Goal: Task Accomplishment & Management: Manage account settings

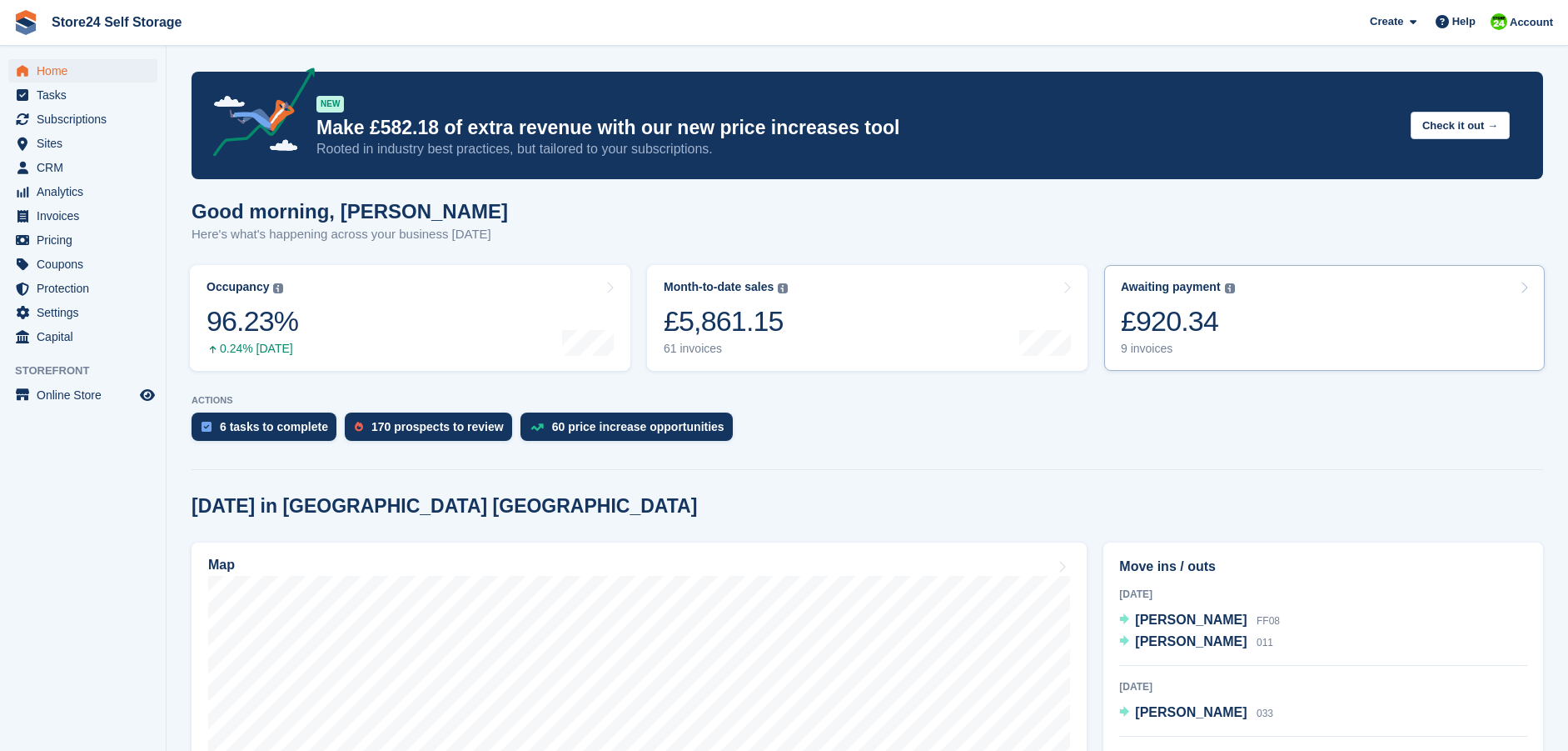
click at [1149, 326] on div "£920.34" at bounding box center [1178, 321] width 114 height 34
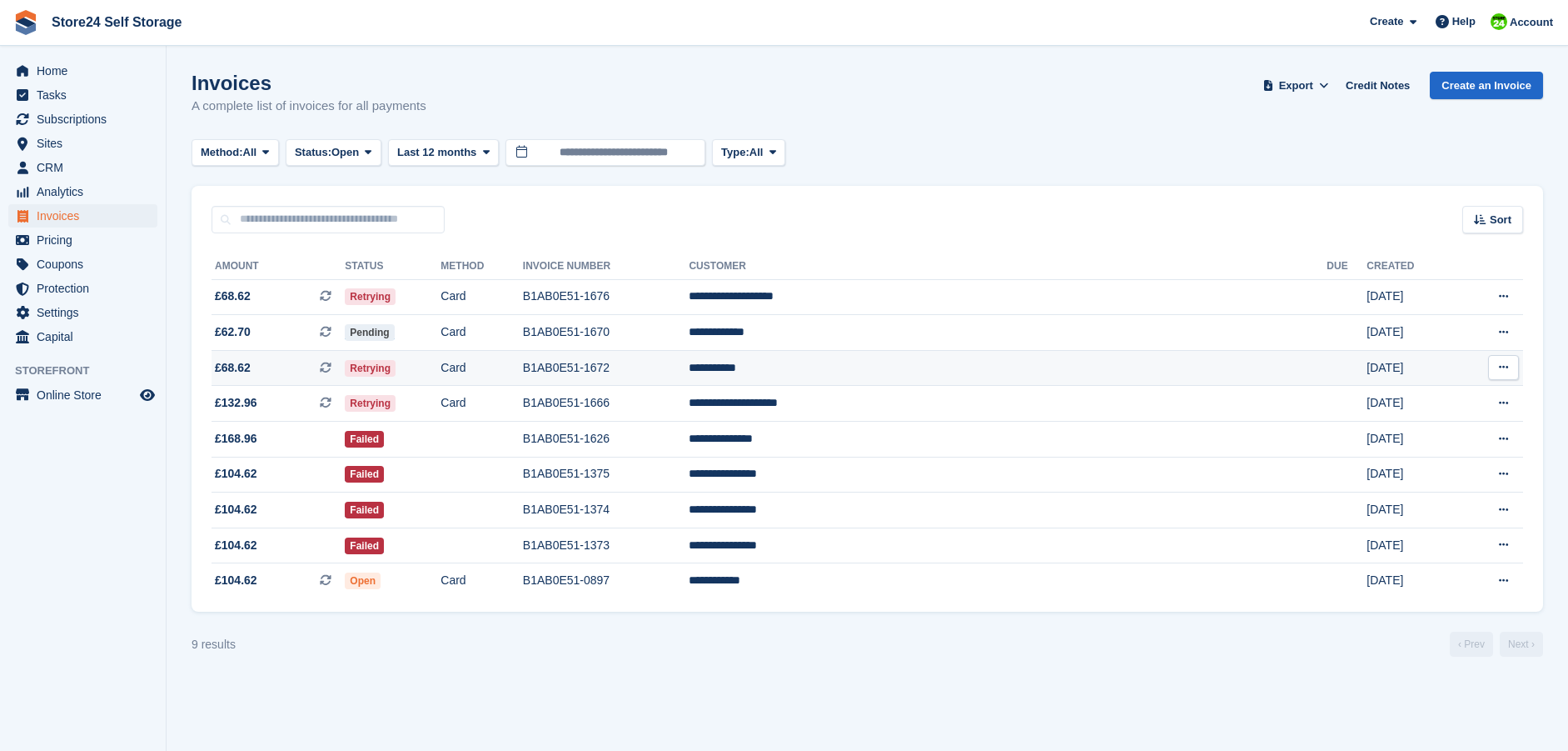
click at [345, 361] on span at bounding box center [332, 367] width 25 height 13
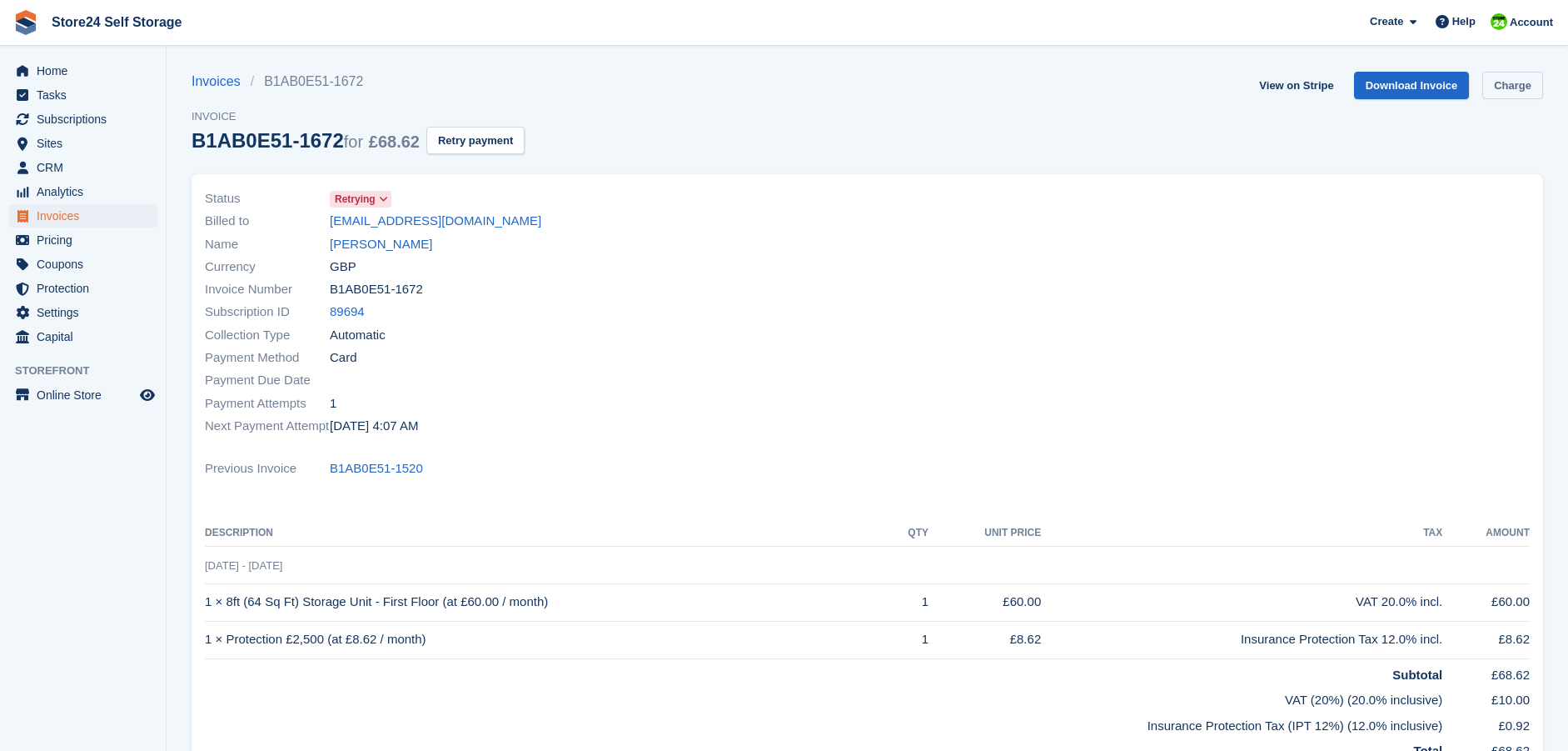
click at [1507, 91] on link "Charge" at bounding box center [1512, 86] width 61 height 28
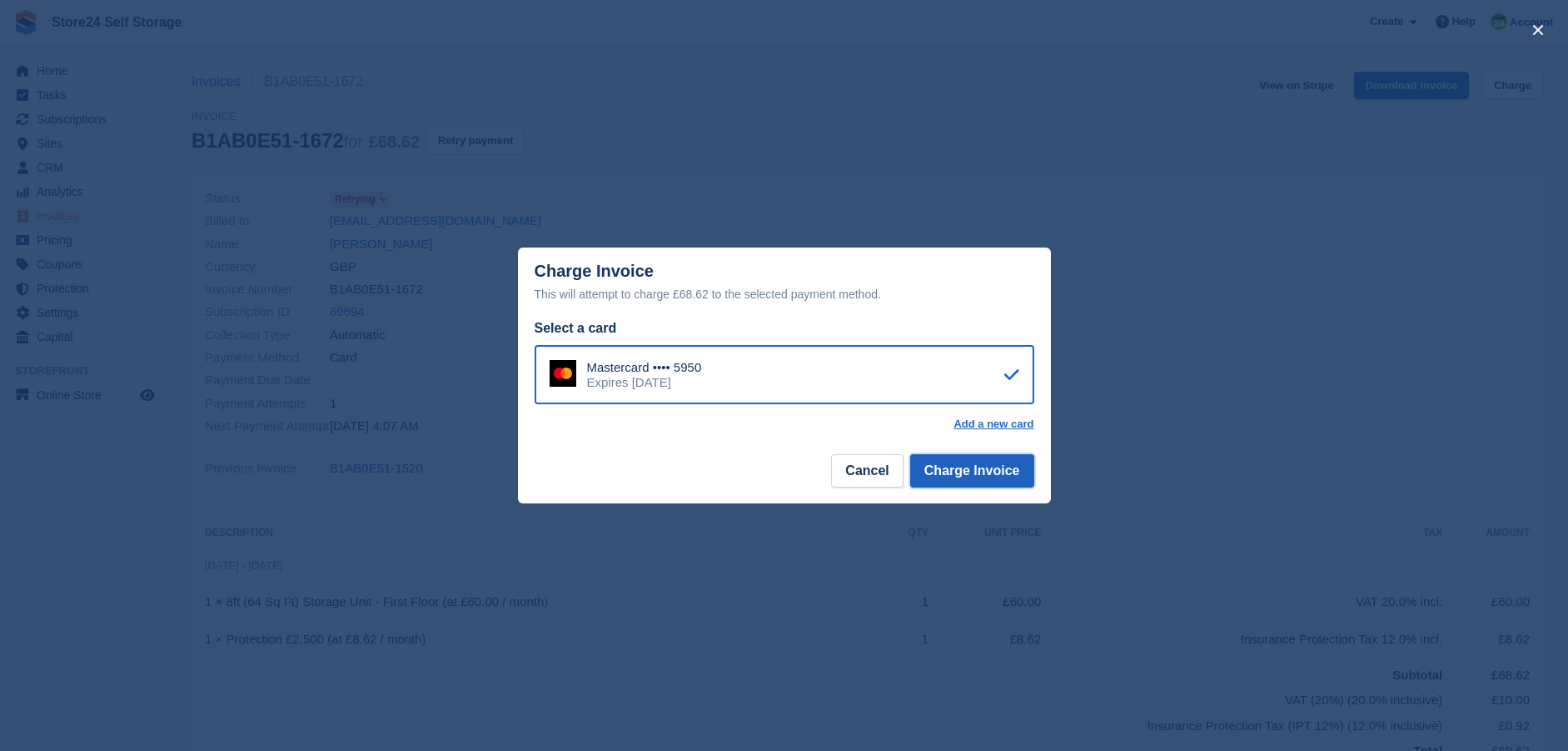
click at [956, 463] on button "Charge Invoice" at bounding box center [972, 470] width 124 height 33
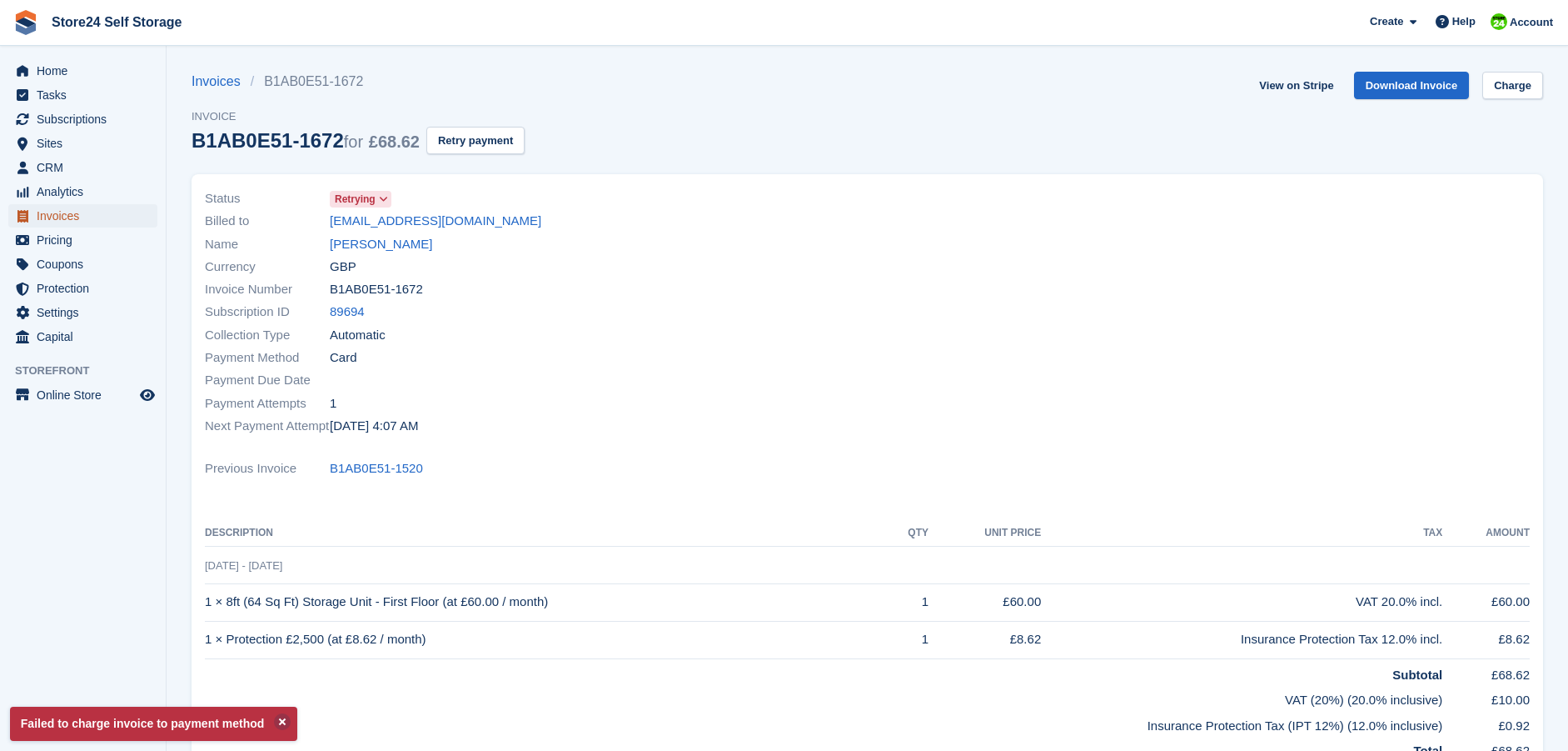
click at [55, 215] on span "Invoices" at bounding box center [87, 215] width 100 height 23
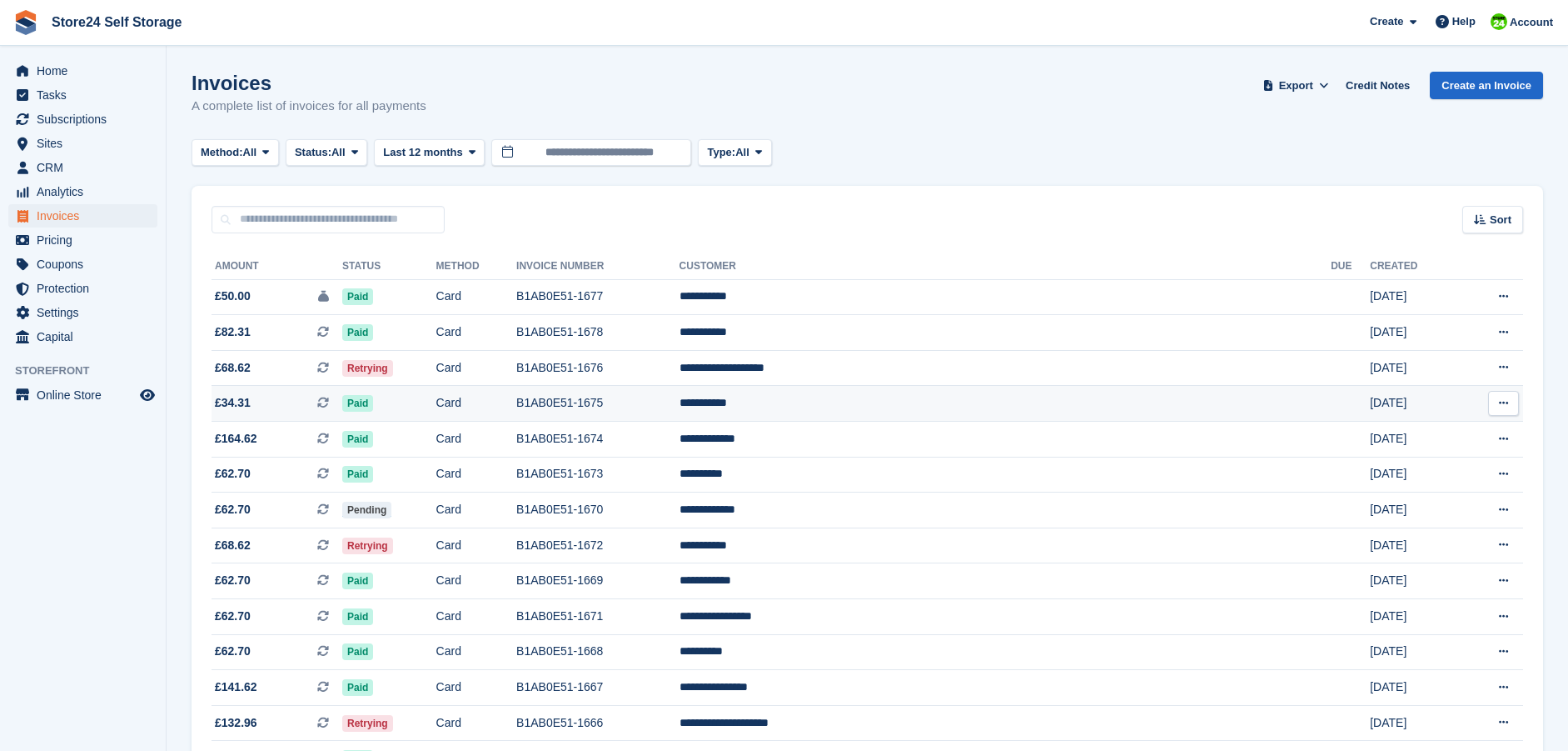
click at [437, 406] on td "Paid" at bounding box center [390, 404] width 94 height 36
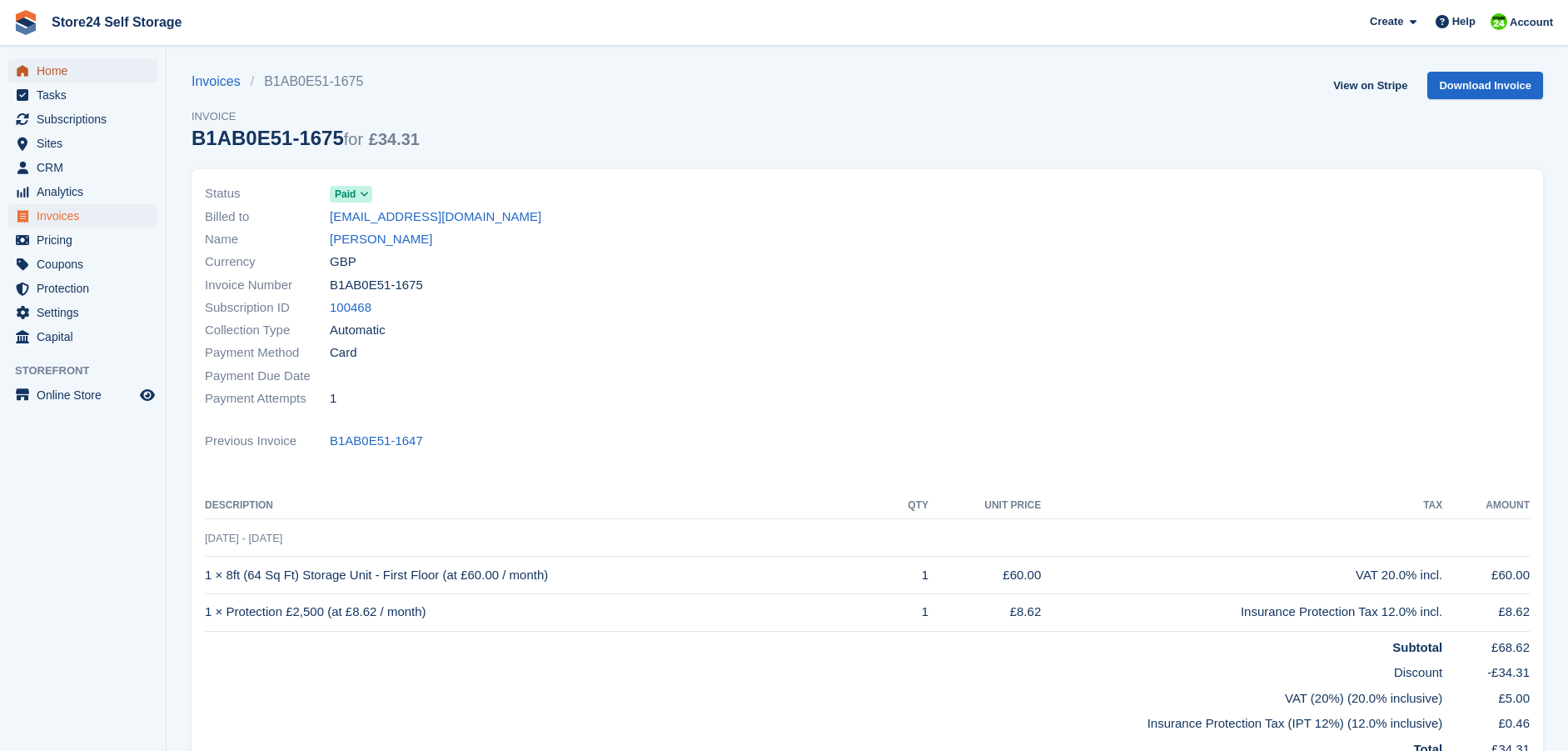
click at [63, 69] on span "Home" at bounding box center [87, 70] width 100 height 23
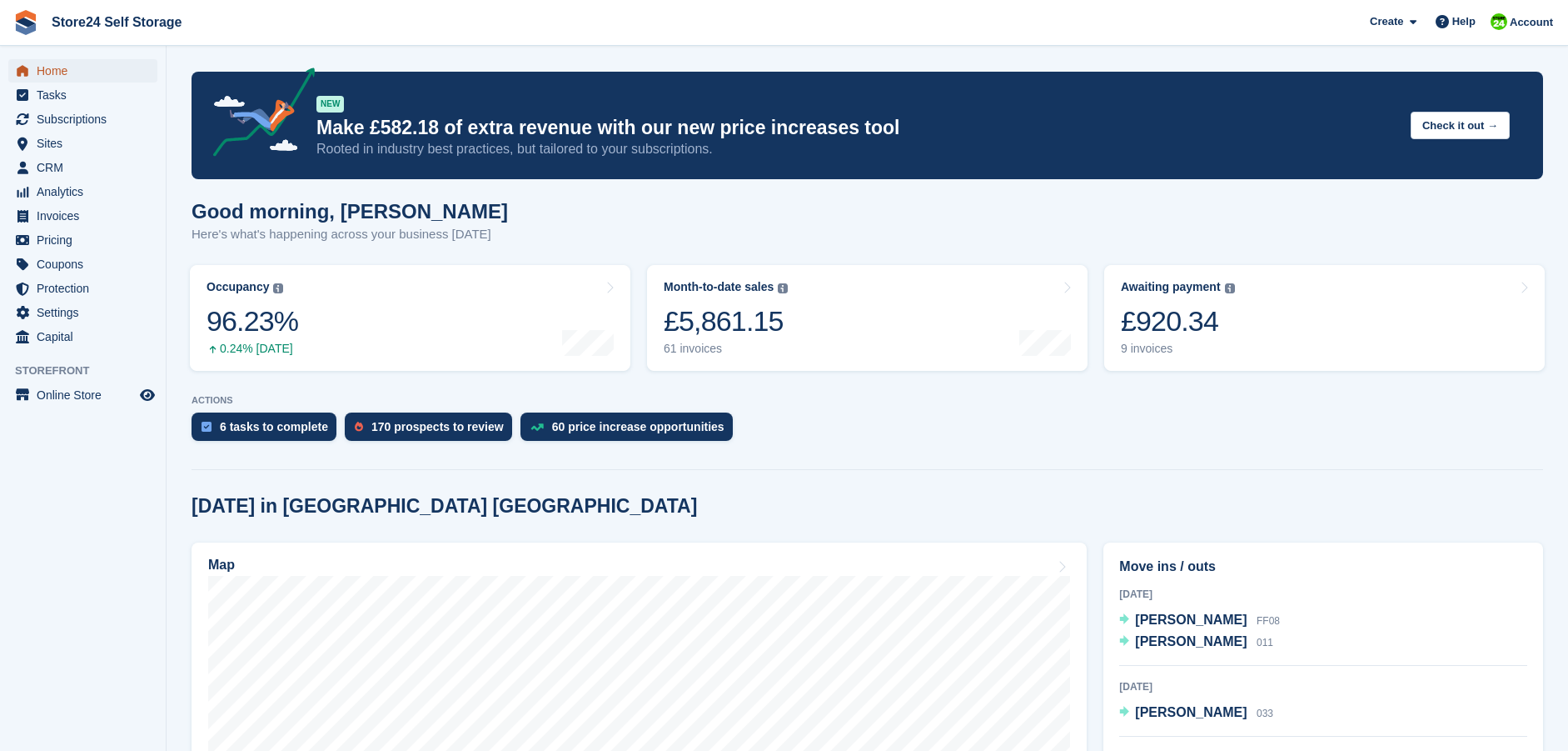
click at [52, 73] on span "Home" at bounding box center [87, 70] width 100 height 23
